Goal: Ask a question

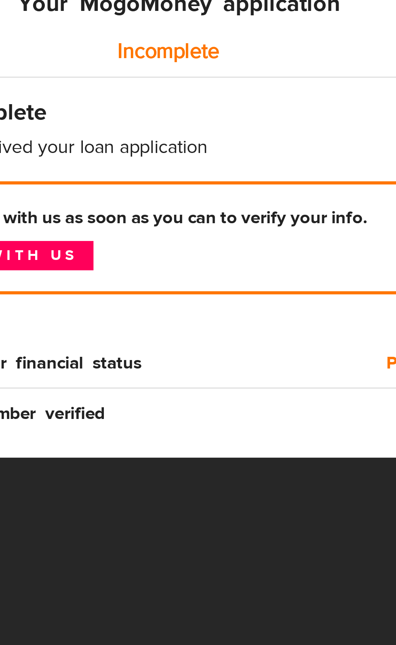
click at [82, 248] on link "Chat with us" at bounding box center [62, 252] width 71 height 11
click at [98, 248] on link "Chat with us" at bounding box center [62, 252] width 71 height 11
click at [87, 251] on link "Chat with us" at bounding box center [62, 252] width 71 height 11
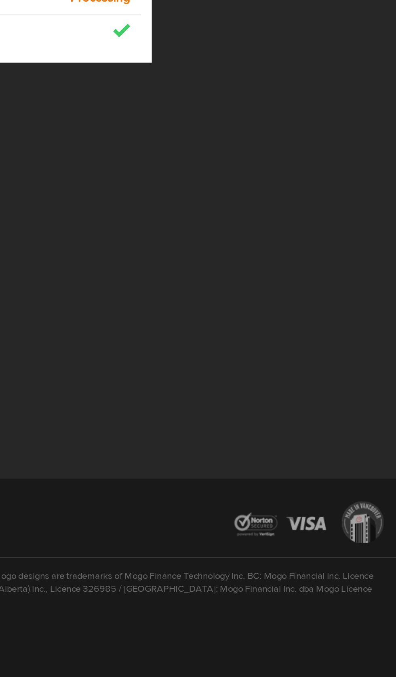
click at [317, 411] on div at bounding box center [198, 403] width 396 height 112
